Goal: Navigation & Orientation: Understand site structure

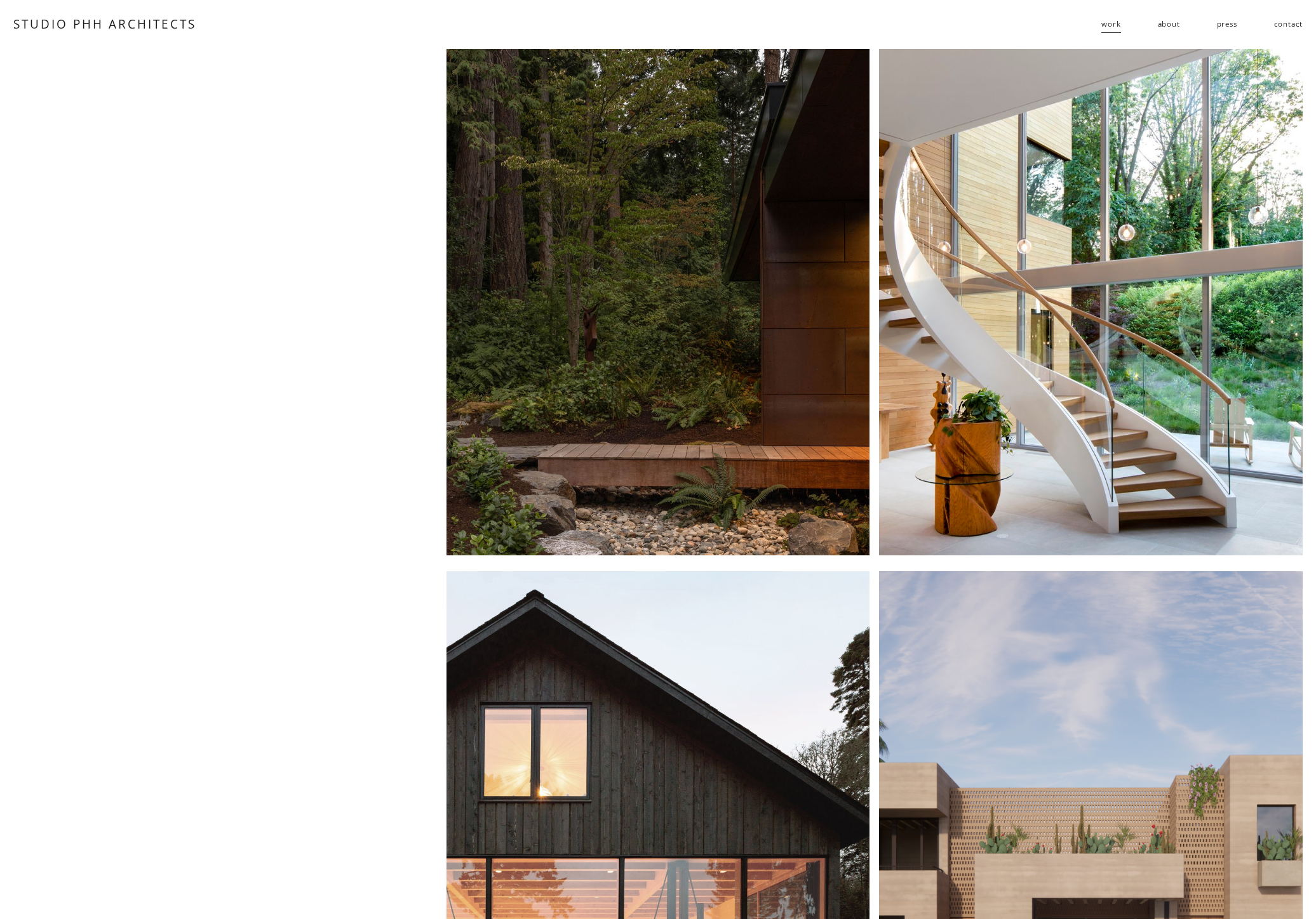
click at [1167, 23] on link "about" at bounding box center [1169, 24] width 23 height 20
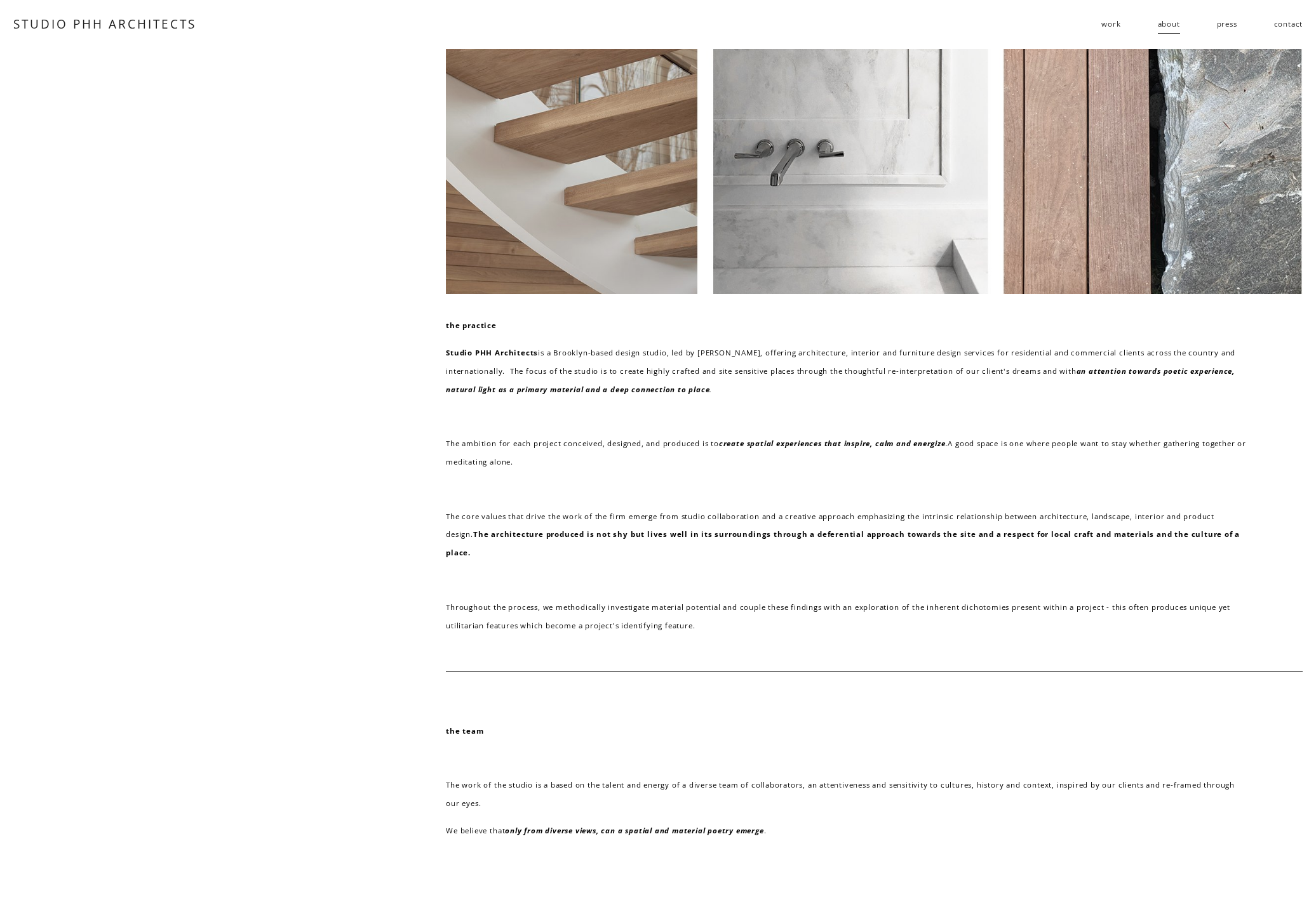
click at [1231, 24] on link "press" at bounding box center [1226, 24] width 20 height 20
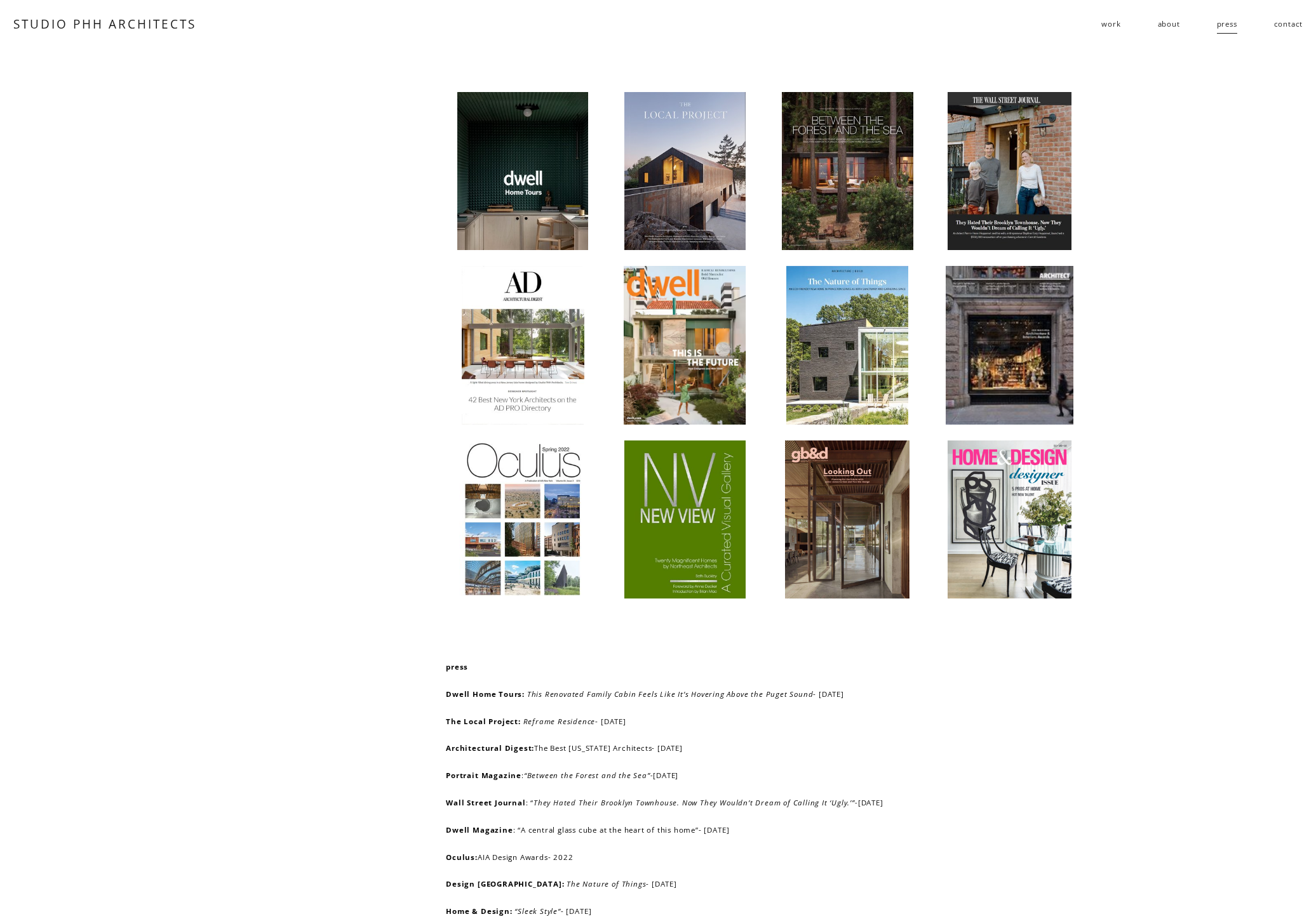
click at [1287, 23] on link "contact" at bounding box center [1289, 24] width 30 height 20
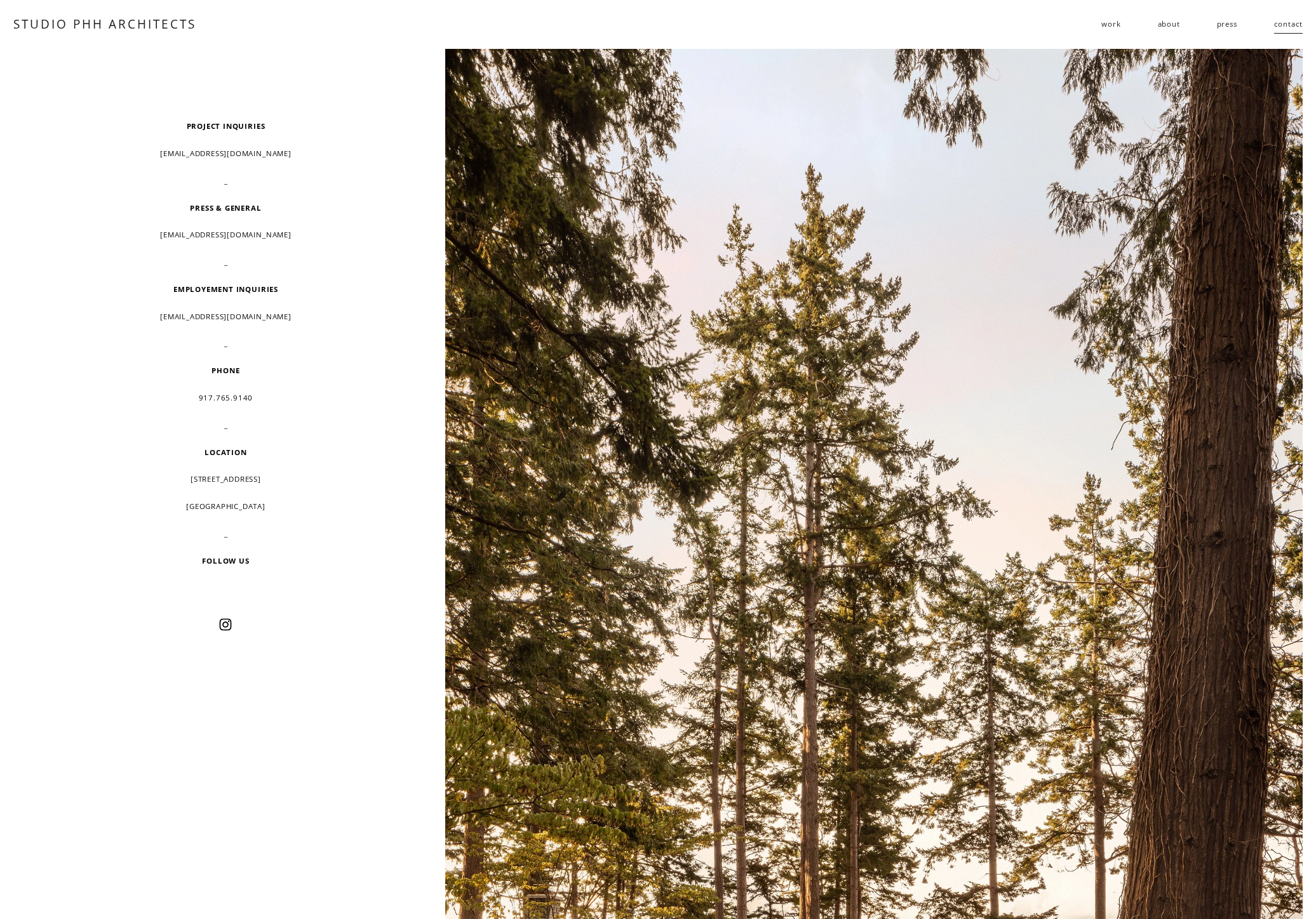
click at [1108, 24] on span "work" at bounding box center [1111, 24] width 19 height 18
click at [0, 0] on span "follies" at bounding box center [0, 0] width 0 height 0
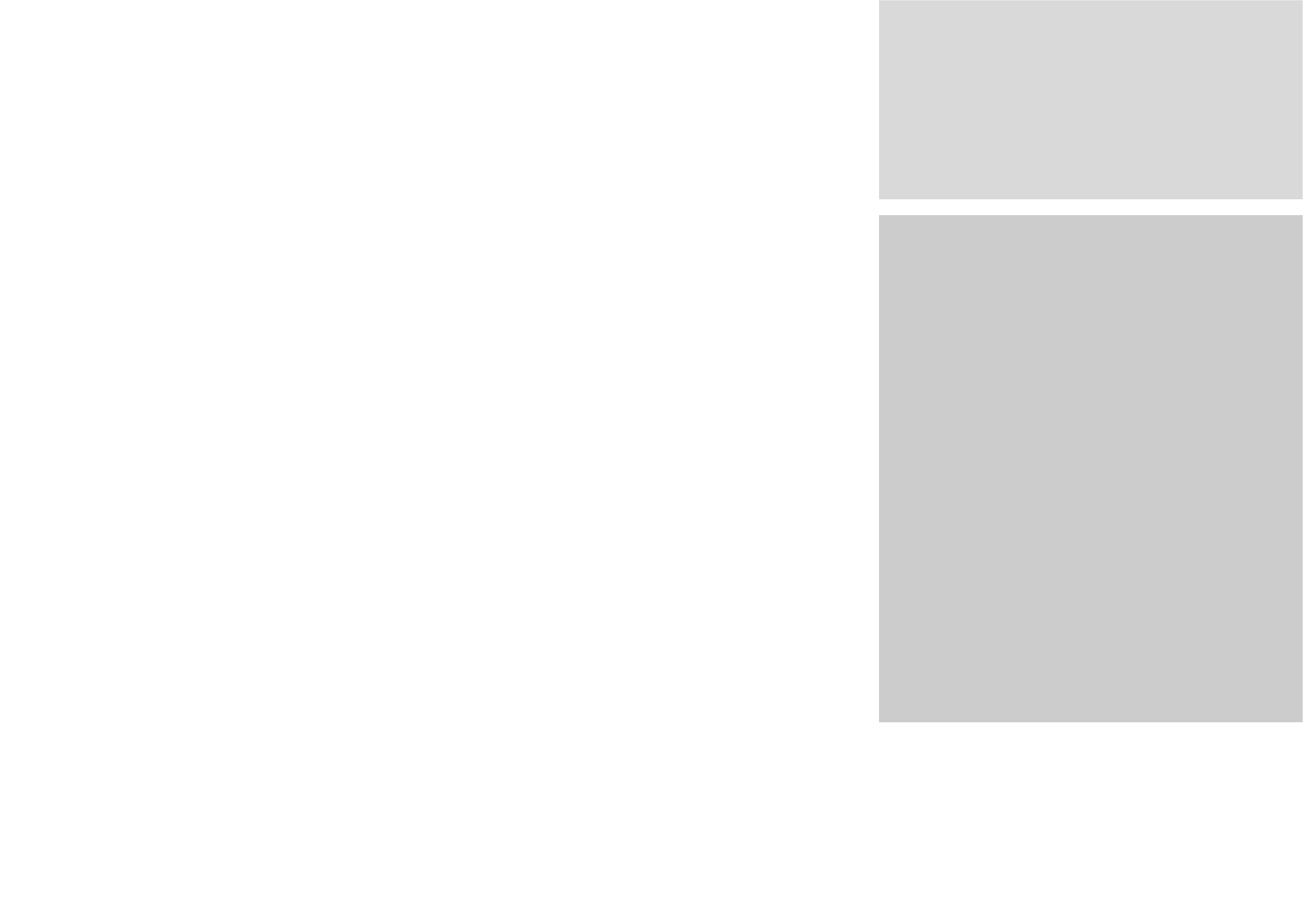
scroll to position [1469, 0]
